Goal: Information Seeking & Learning: Check status

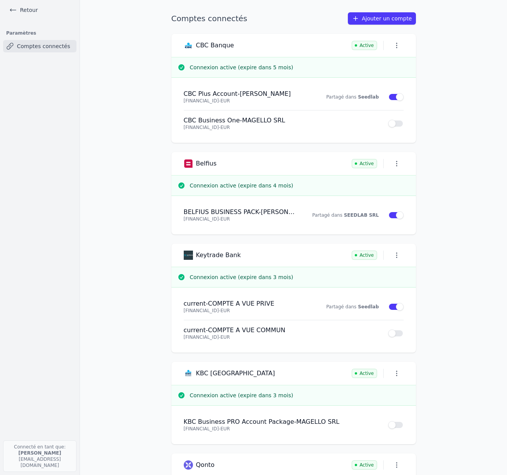
click at [113, 202] on main "Comptes connectés Ajouter un compte CBC Banque Active Connexion active (expire …" at bounding box center [253, 237] width 507 height 475
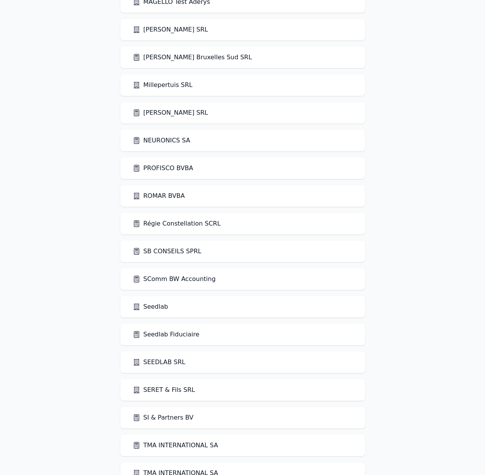
scroll to position [1588, 0]
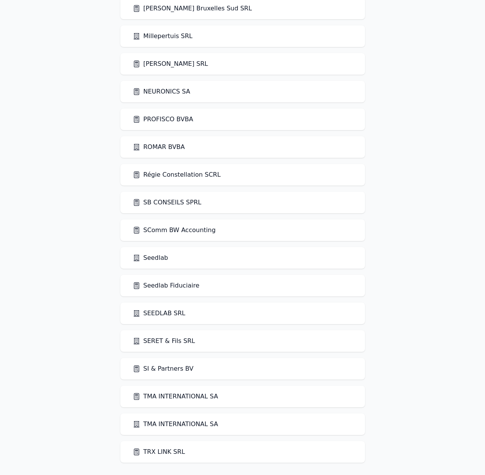
click at [159, 313] on link "SEEDLAB SRL" at bounding box center [159, 312] width 53 height 9
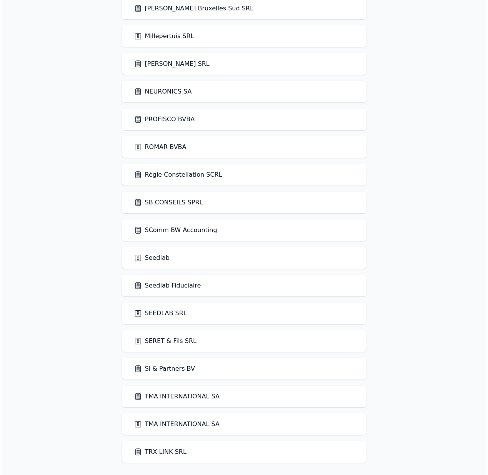
scroll to position [0, 0]
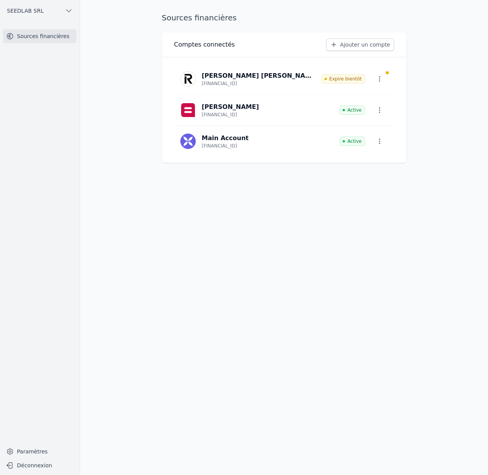
click at [352, 43] on link "Ajouter un compte" at bounding box center [360, 44] width 68 height 12
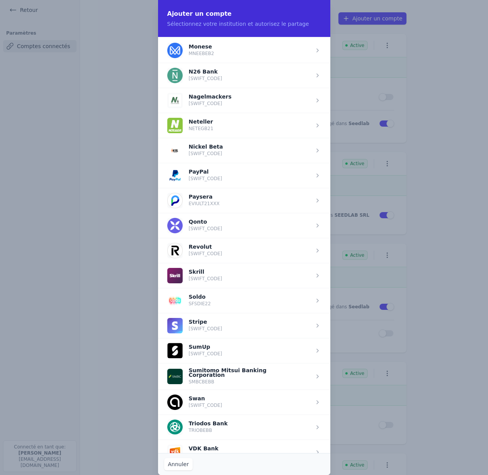
scroll to position [859, 0]
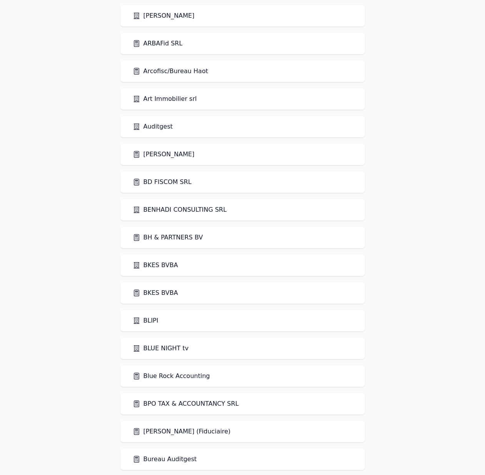
scroll to position [219, 0]
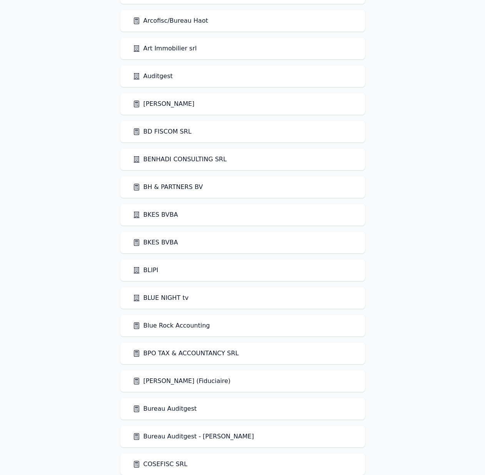
click at [180, 409] on link "Bureau Auditgest" at bounding box center [165, 408] width 64 height 9
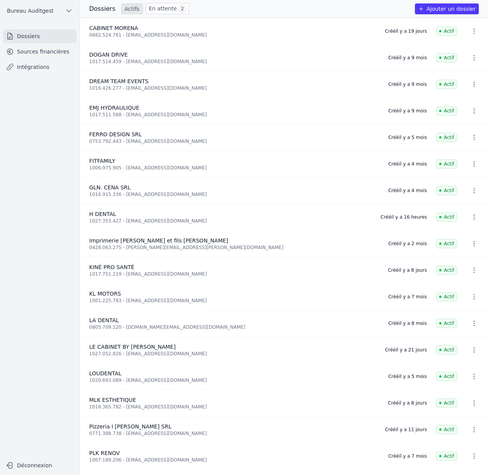
click at [49, 51] on link "Sources financières" at bounding box center [39, 52] width 73 height 14
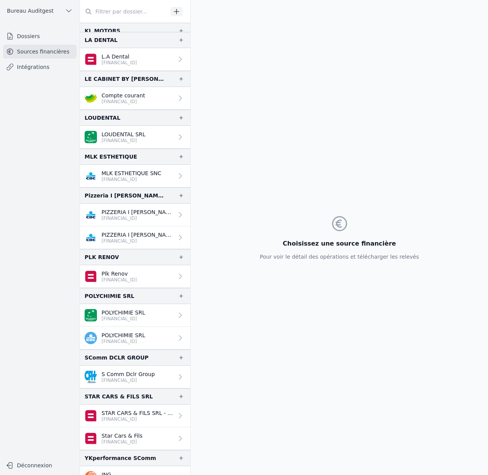
scroll to position [484, 0]
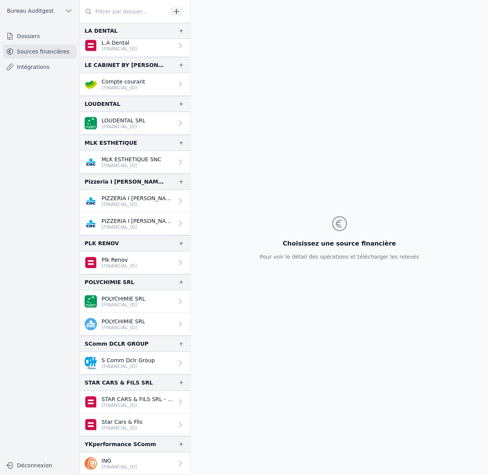
click at [151, 398] on p "STAR CARS & FILS SRL - [FINANCIAL_ID] (Archive)" at bounding box center [138, 399] width 72 height 8
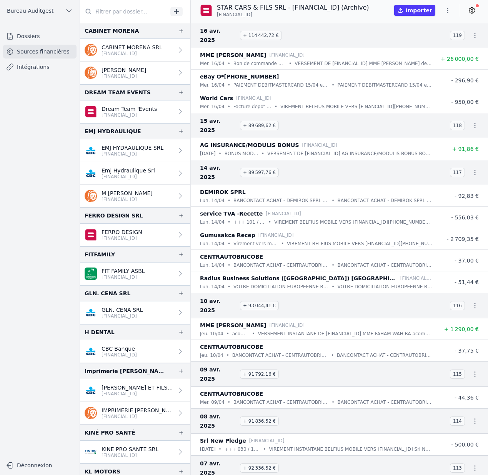
click at [125, 147] on p "EMJ HYDRAULIQUE SRL" at bounding box center [133, 148] width 62 height 8
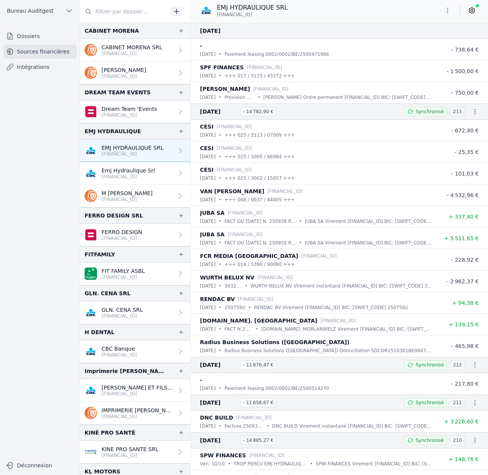
click at [139, 174] on p "[FINANCIAL_ID]" at bounding box center [128, 176] width 53 height 6
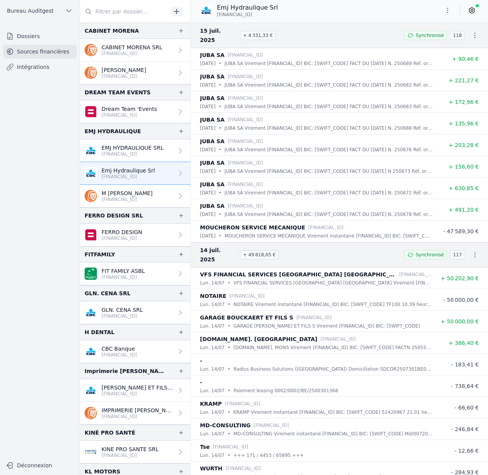
click at [55, 8] on button "Bureau Auditgest" at bounding box center [39, 11] width 73 height 12
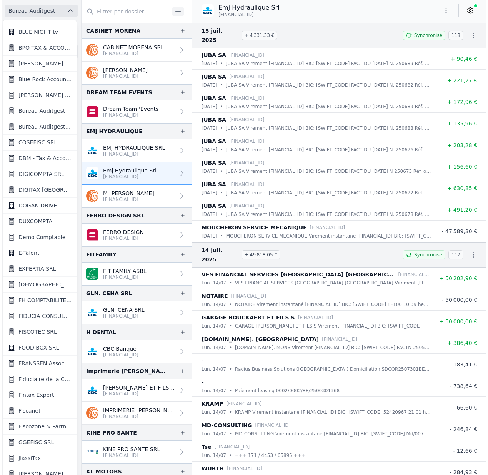
scroll to position [315, 0]
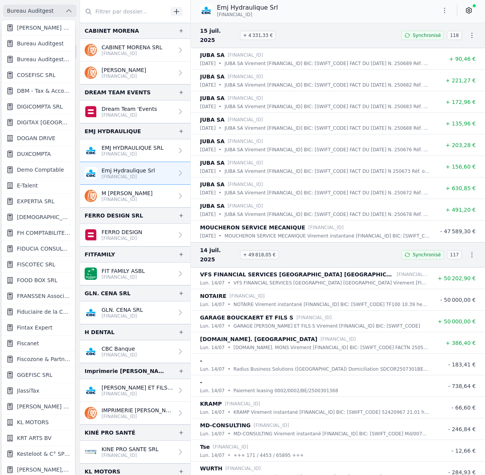
click at [62, 8] on div at bounding box center [242, 237] width 485 height 475
